Goal: Information Seeking & Learning: Learn about a topic

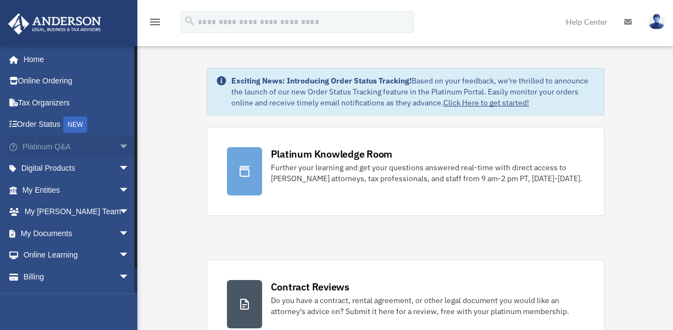
click at [119, 147] on span "arrow_drop_down" at bounding box center [130, 147] width 22 height 23
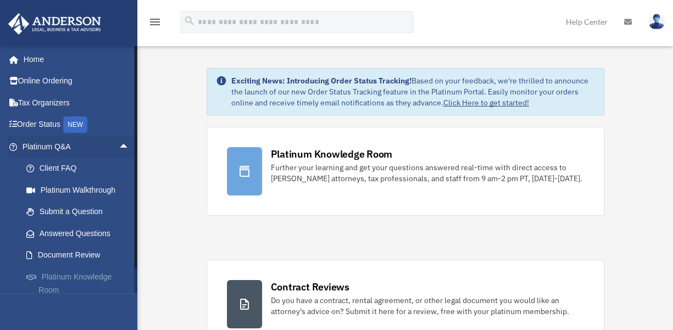
click at [87, 275] on link "Platinum Knowledge Room" at bounding box center [80, 283] width 131 height 35
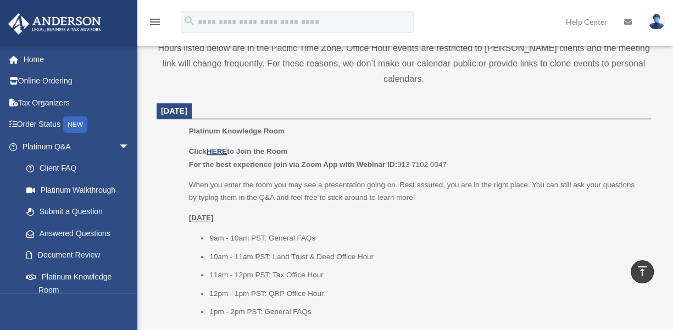
scroll to position [434, 0]
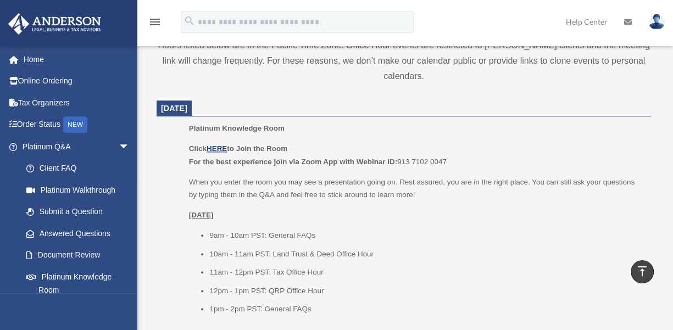
click at [396, 199] on p "When you enter the room you may see a presentation going on. Rest assured, you …" at bounding box center [416, 189] width 454 height 26
click at [220, 148] on u "HERE" at bounding box center [217, 149] width 20 height 8
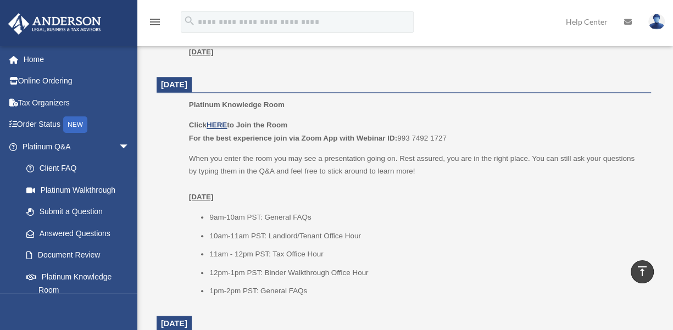
scroll to position [787, 0]
